Goal: Navigation & Orientation: Find specific page/section

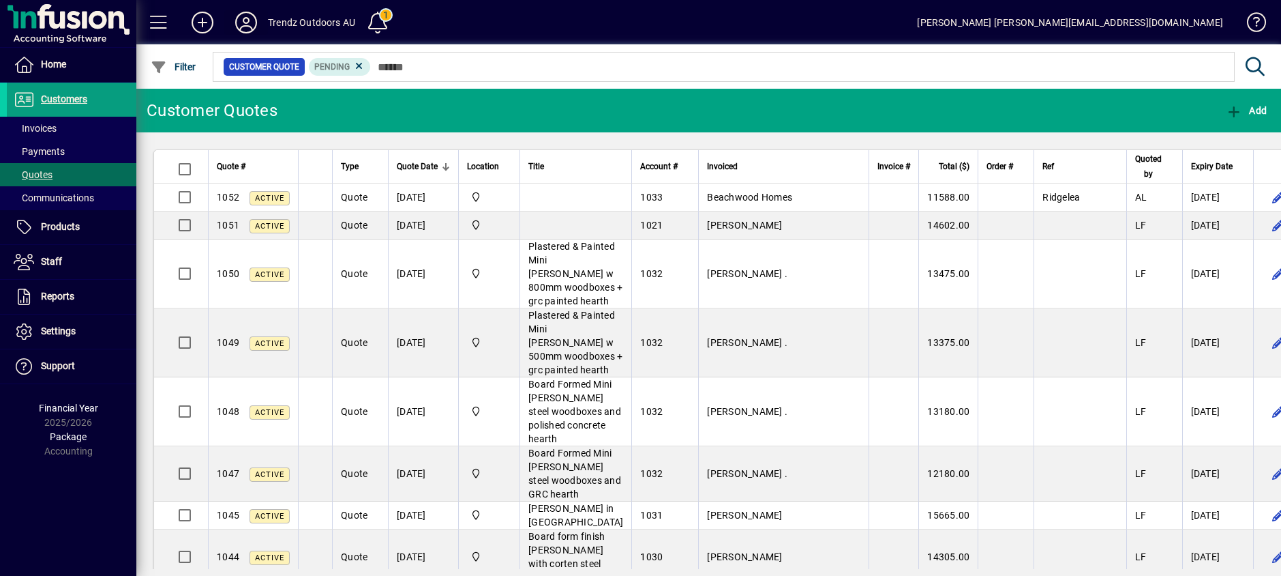
click at [247, 27] on icon at bounding box center [246, 23] width 27 height 22
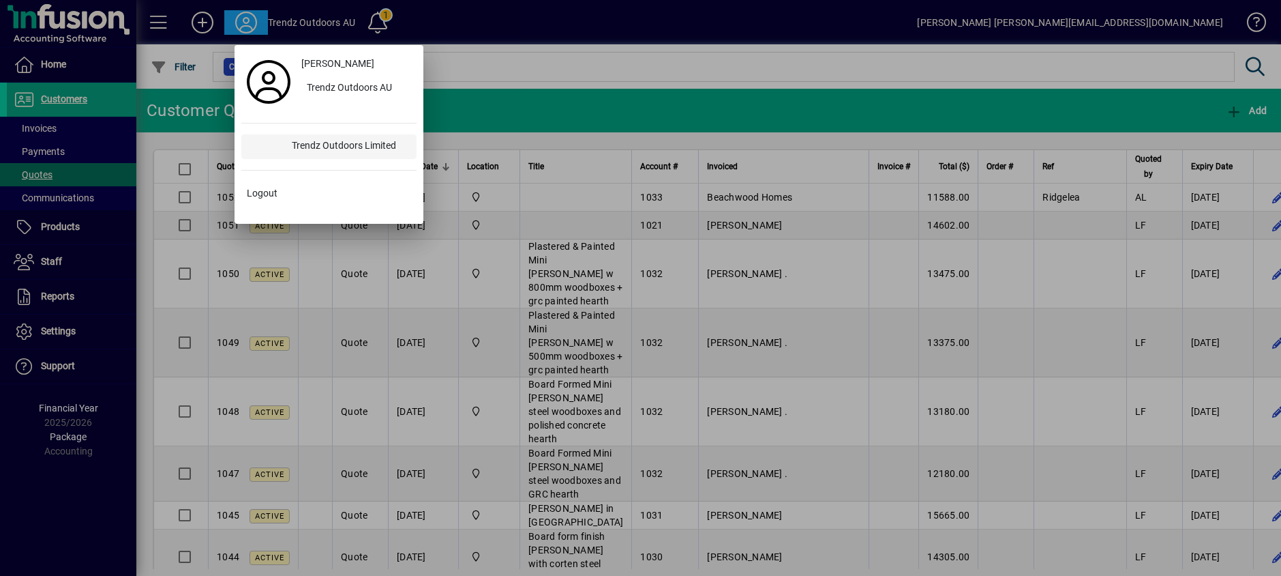
click at [349, 140] on div "Trendz Outdoors Limited" at bounding box center [349, 146] width 136 height 25
